Goal: Find specific page/section: Find specific page/section

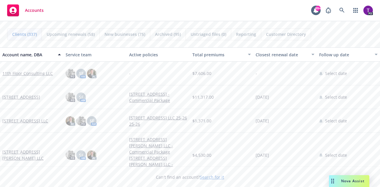
click at [209, 177] on link "Search for it" at bounding box center [212, 177] width 24 height 6
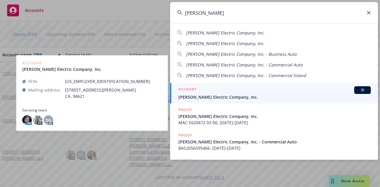
type input "[PERSON_NAME]"
click at [189, 93] on div "ACCOUNT BI" at bounding box center [274, 90] width 192 height 8
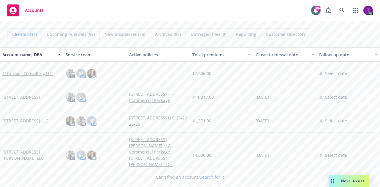
click at [209, 176] on link "Search for it" at bounding box center [212, 177] width 24 height 6
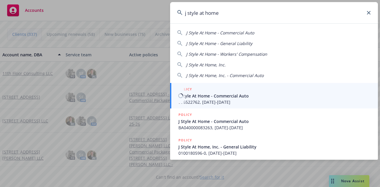
type input "j style at home"
click at [191, 95] on span "J Style At Home - Commercial Auto" at bounding box center [274, 96] width 192 height 6
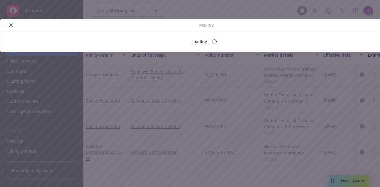
click at [17, 29] on div "Policy" at bounding box center [203, 25] width 407 height 12
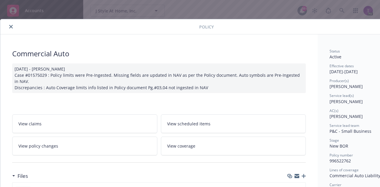
click at [8, 26] on button "close" at bounding box center [10, 26] width 7 height 7
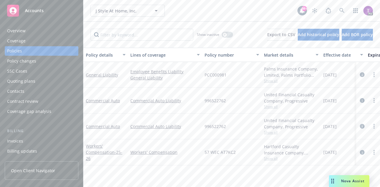
click at [14, 33] on div "Overview" at bounding box center [16, 30] width 18 height 9
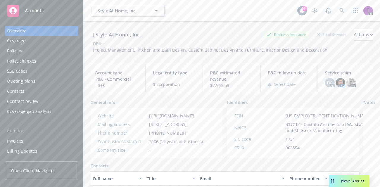
click at [17, 52] on div "Policies" at bounding box center [14, 50] width 15 height 9
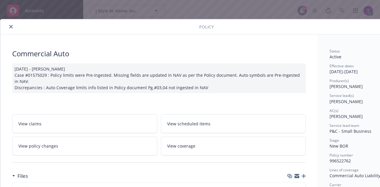
scroll to position [18, 0]
